Goal: Task Accomplishment & Management: Manage account settings

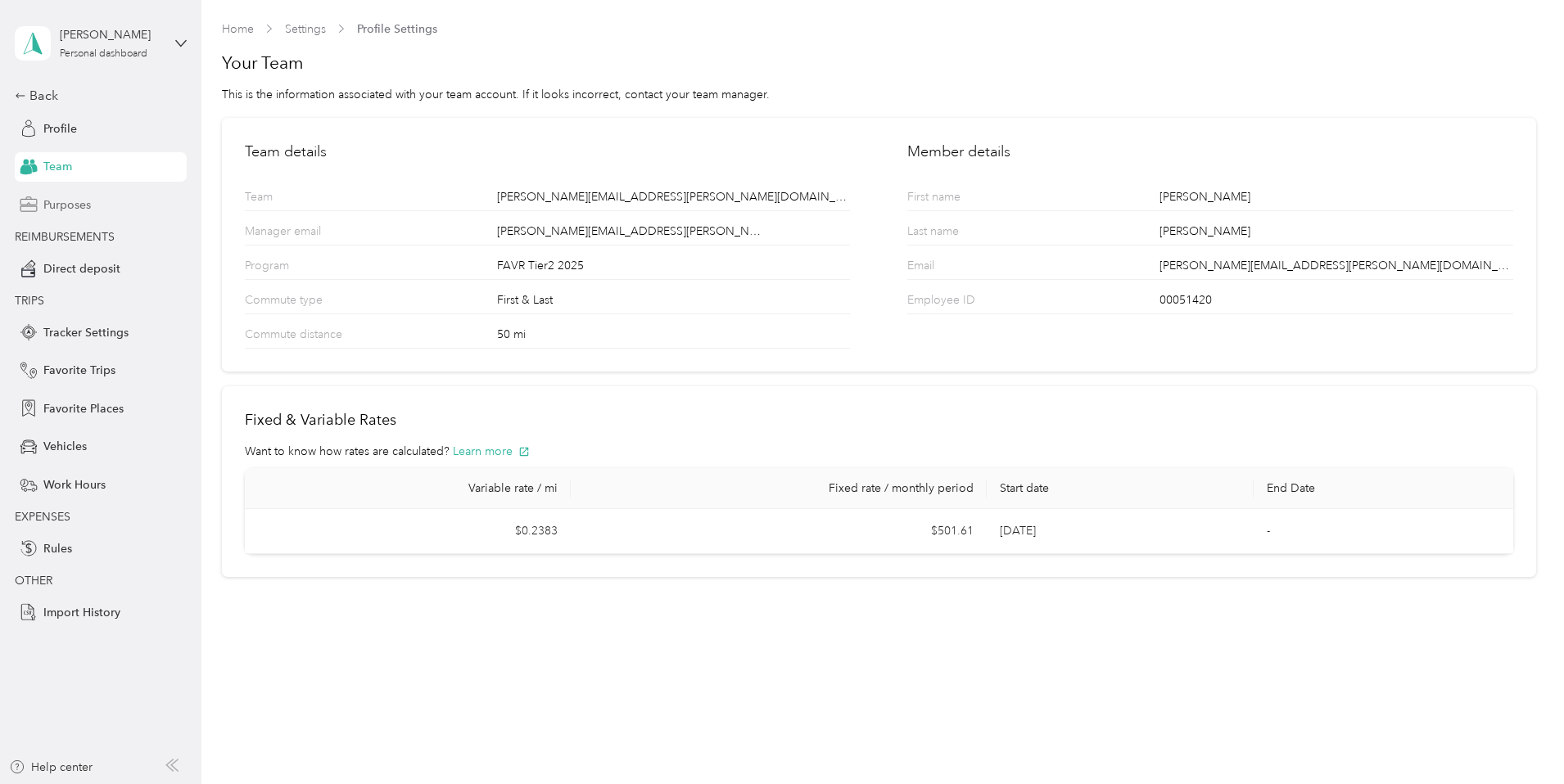
click at [89, 210] on span "Purposes" at bounding box center [67, 205] width 48 height 17
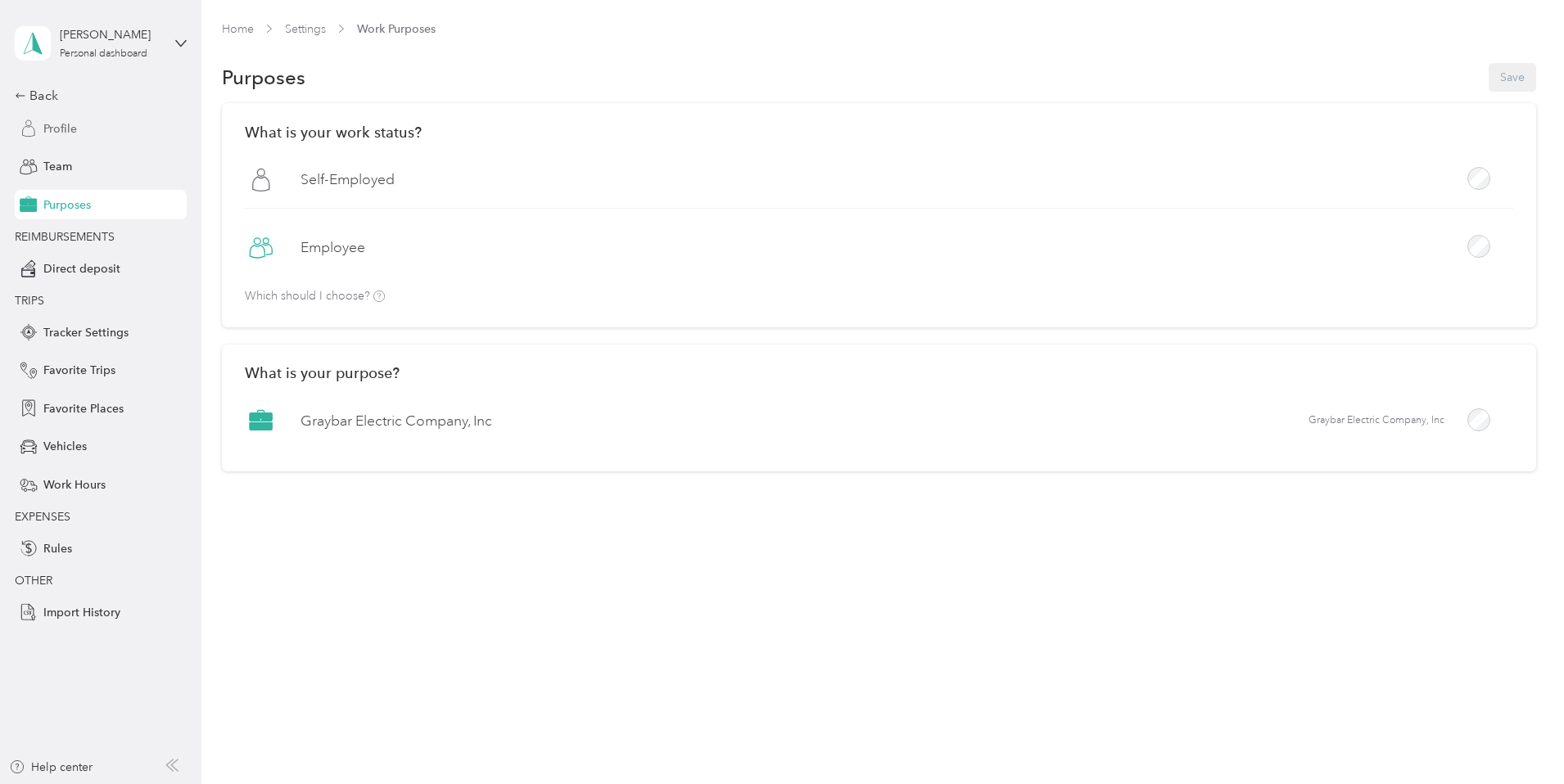
click at [54, 125] on span "Profile" at bounding box center [60, 128] width 34 height 17
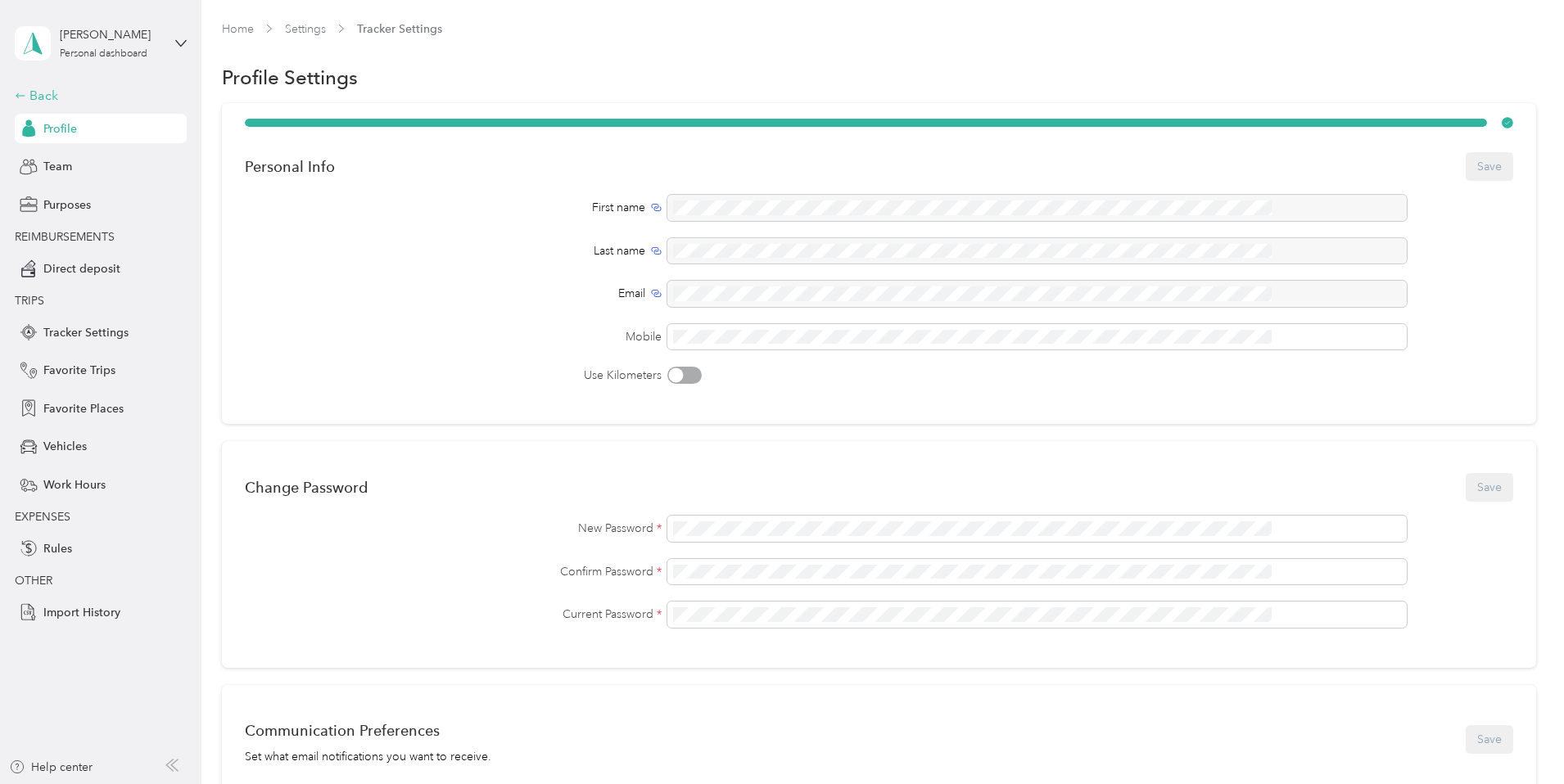
click at [40, 92] on div "Back" at bounding box center [97, 96] width 164 height 19
